Goal: Task Accomplishment & Management: Manage account settings

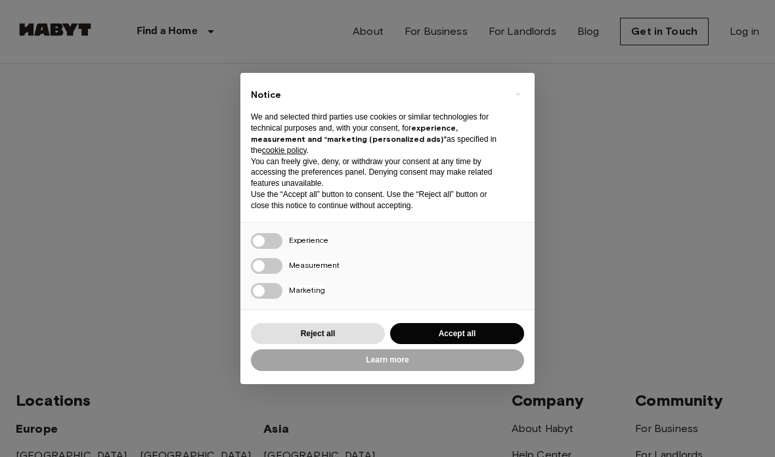
click at [489, 309] on div "× Notice We and selected third parties use cookies or similar technologies for …" at bounding box center [387, 228] width 294 height 311
click at [492, 326] on button "Accept all" at bounding box center [457, 334] width 134 height 22
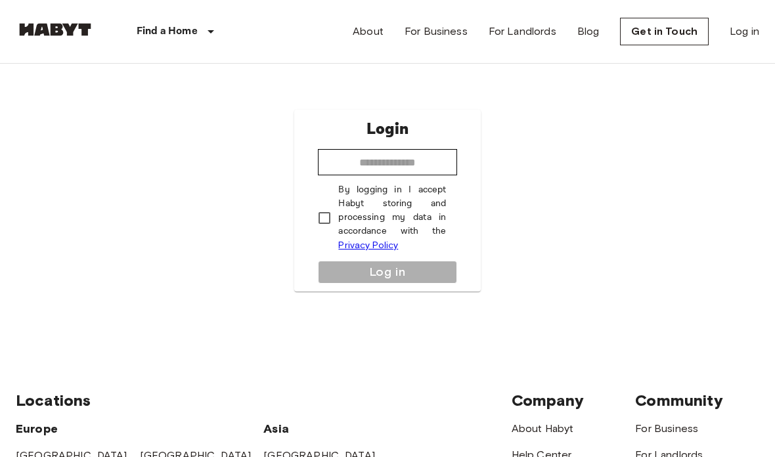
click at [751, 30] on link "Log in" at bounding box center [745, 32] width 30 height 16
click at [755, 26] on link "Log in" at bounding box center [745, 32] width 30 height 16
click at [742, 25] on link "Log in" at bounding box center [745, 32] width 30 height 16
click at [408, 175] on input "email" at bounding box center [387, 162] width 139 height 26
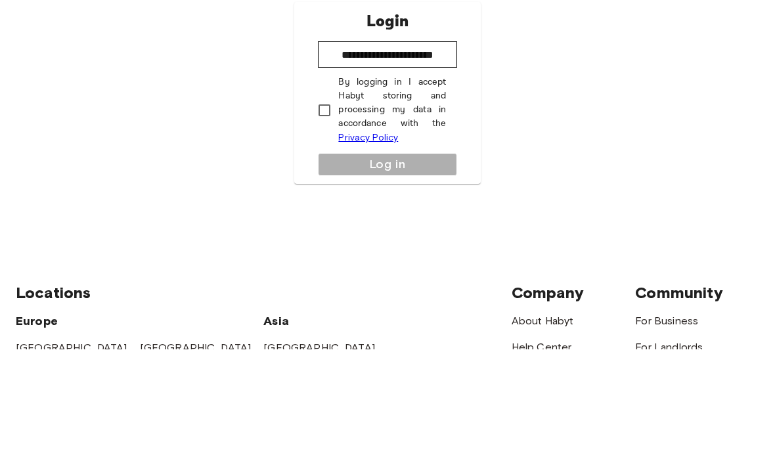
scroll to position [108, 0]
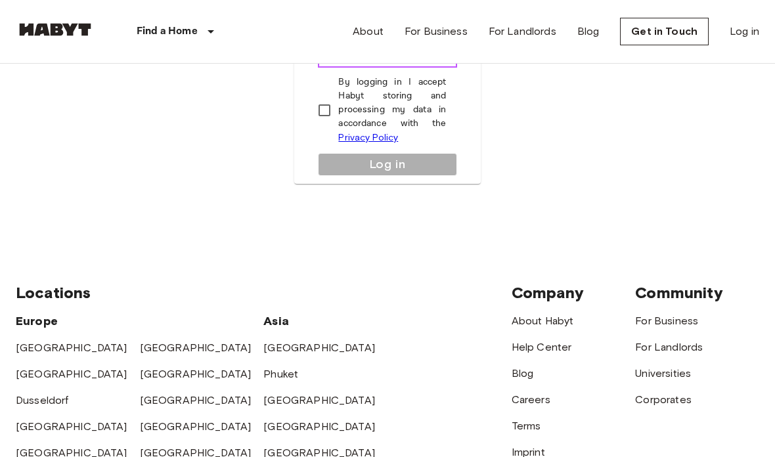
type input "**********"
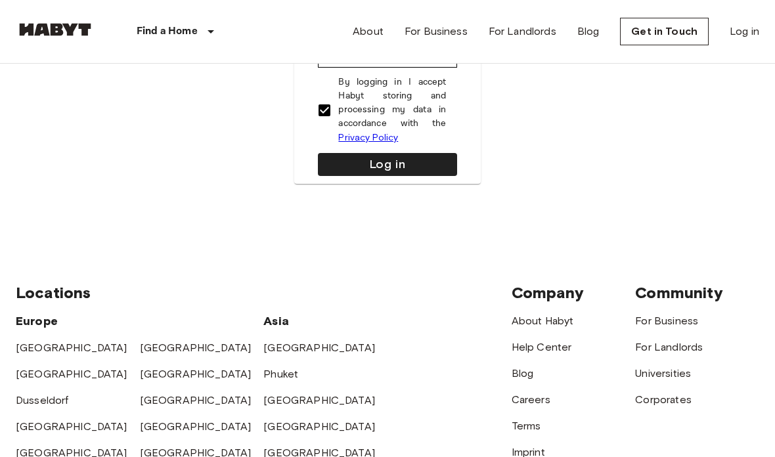
click at [425, 175] on button "Log in" at bounding box center [387, 164] width 139 height 23
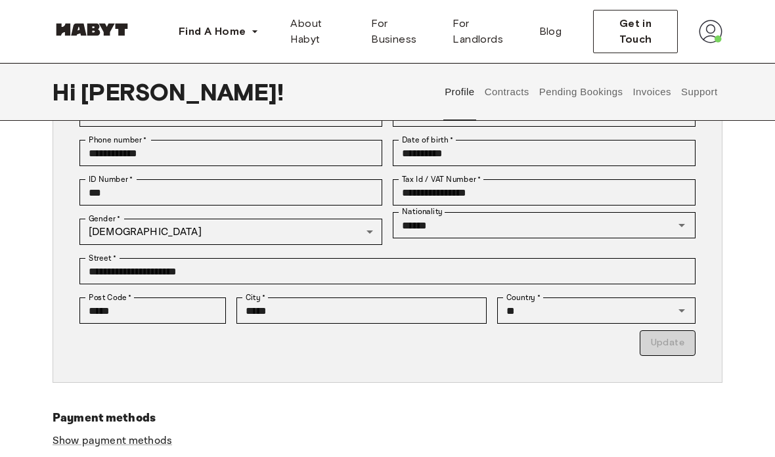
scroll to position [182, 0]
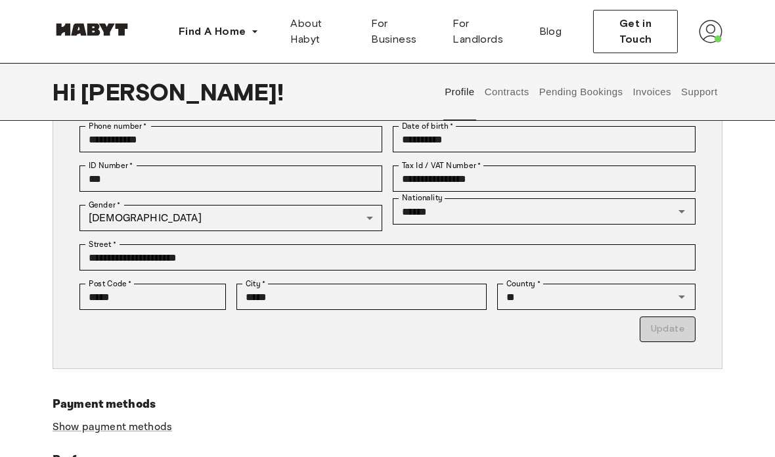
click at [512, 99] on button "Contracts" at bounding box center [507, 92] width 48 height 58
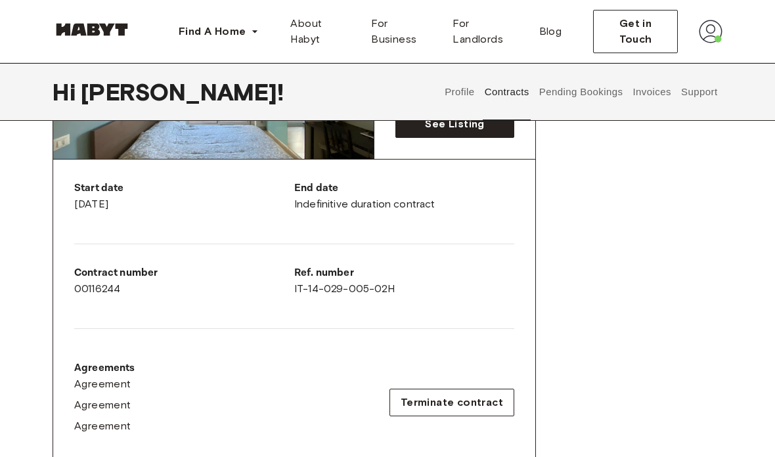
scroll to position [206, 0]
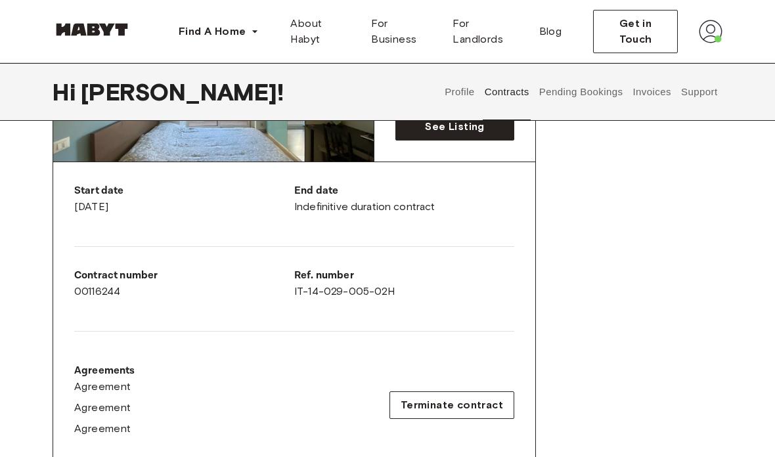
click at [665, 91] on button "Invoices" at bounding box center [651, 92] width 41 height 58
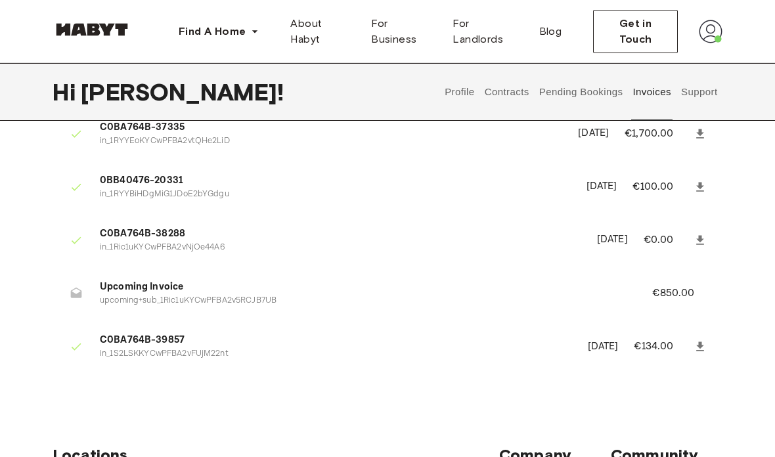
scroll to position [71, 0]
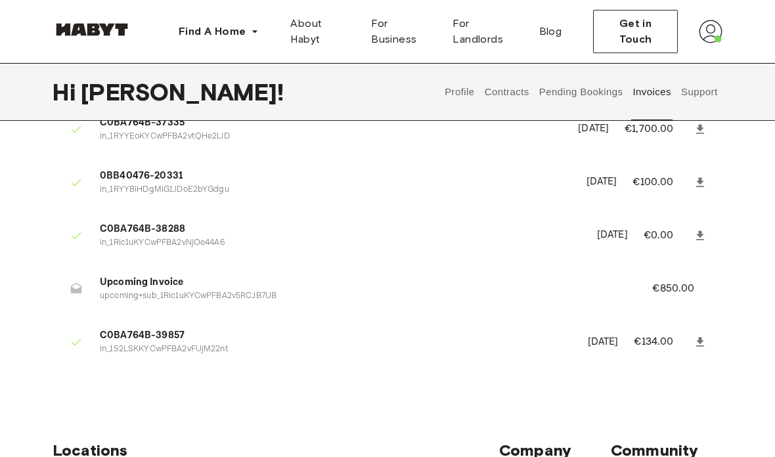
click at [623, 311] on ul "C0BA764B-37335 in_1RYYEoKYCwPFBA2vtQHe2LiD July 9th, 2025 €1,700.00 0BB40476-20…" at bounding box center [388, 239] width 670 height 277
click at [575, 93] on button "Pending Bookings" at bounding box center [580, 92] width 87 height 58
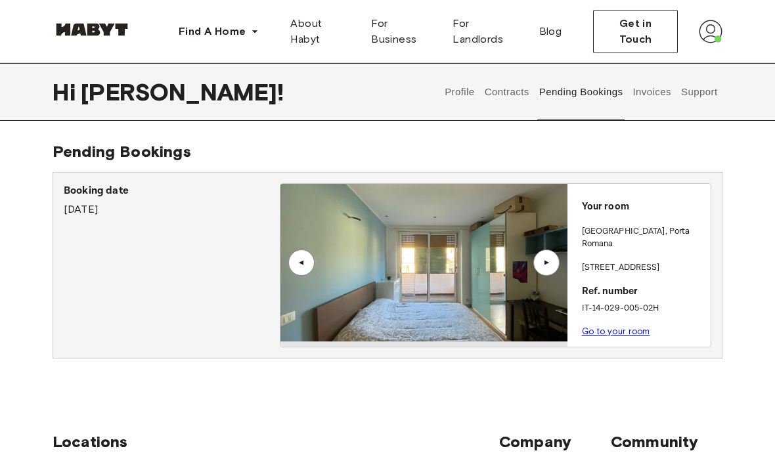
click at [606, 326] on link "Go to your room" at bounding box center [616, 331] width 68 height 10
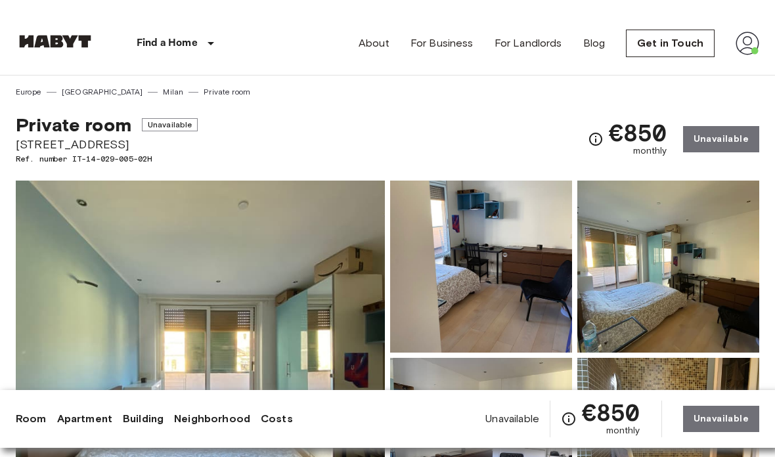
scroll to position [-11, 0]
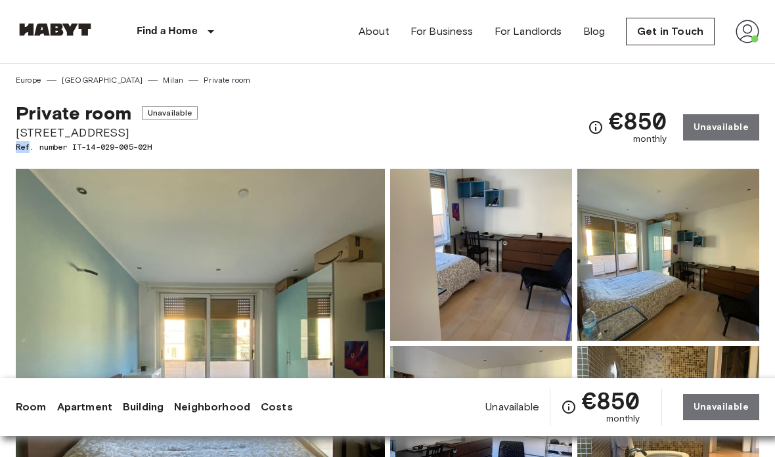
click at [286, 164] on div "Show all photos" at bounding box center [198, 341] width 374 height 355
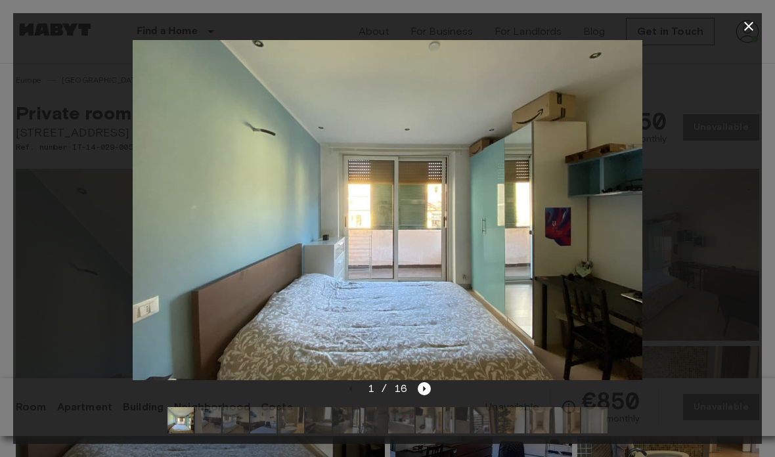
click at [731, 27] on div at bounding box center [387, 26] width 749 height 26
click at [730, 26] on div at bounding box center [387, 26] width 749 height 26
click at [749, 33] on icon "button" at bounding box center [749, 26] width 16 height 16
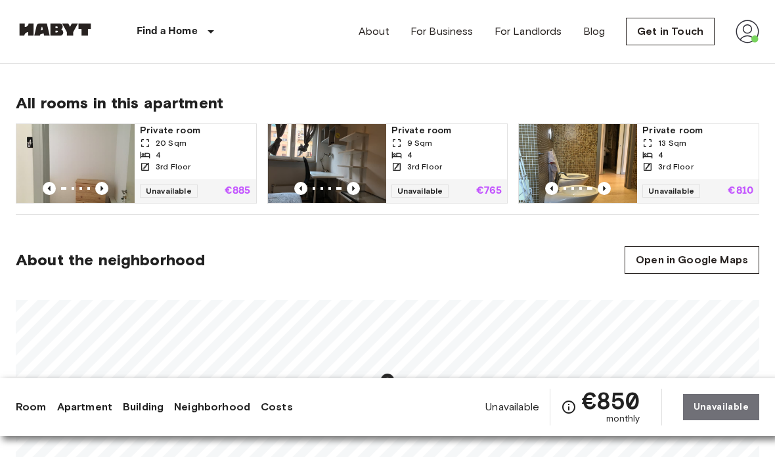
scroll to position [874, 0]
